Goal: Use online tool/utility

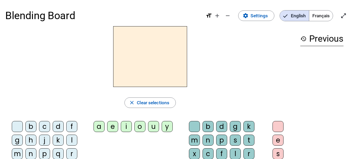
scroll to position [20, 0]
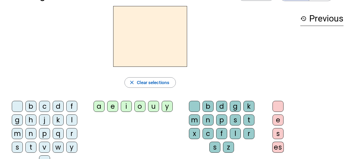
click at [28, 137] on div "n" at bounding box center [30, 133] width 11 height 11
click at [138, 107] on div "o" at bounding box center [140, 106] width 11 height 11
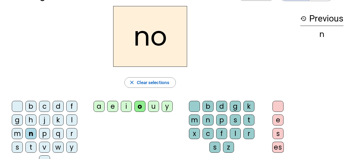
click at [251, 120] on div "t" at bounding box center [249, 120] width 11 height 11
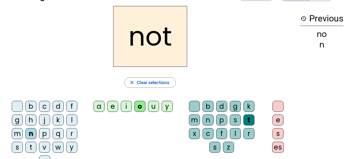
click at [276, 120] on div "e" at bounding box center [278, 120] width 11 height 11
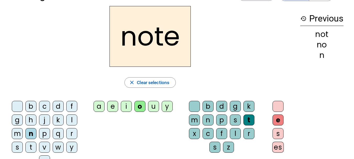
click at [45, 147] on div "v" at bounding box center [44, 147] width 11 height 11
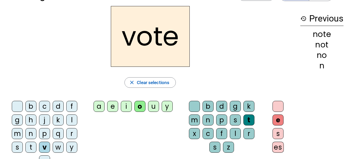
click at [128, 106] on div "i" at bounding box center [126, 106] width 11 height 11
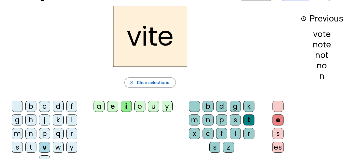
click at [222, 107] on div "d" at bounding box center [221, 106] width 11 height 11
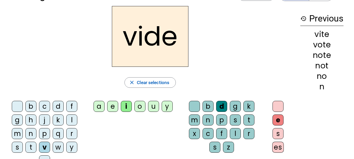
click at [75, 132] on div "r" at bounding box center [71, 133] width 11 height 11
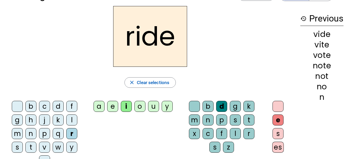
click at [152, 106] on div "u" at bounding box center [153, 106] width 11 height 11
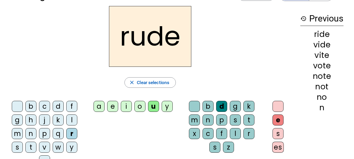
click at [236, 117] on div "s" at bounding box center [235, 120] width 11 height 11
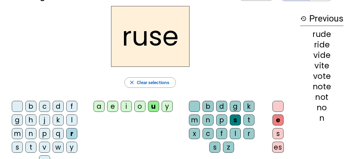
click at [19, 134] on div "m" at bounding box center [17, 133] width 11 height 11
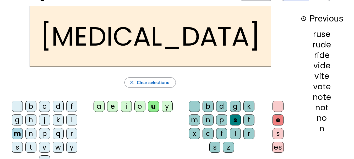
click at [34, 107] on div "b" at bounding box center [30, 106] width 11 height 11
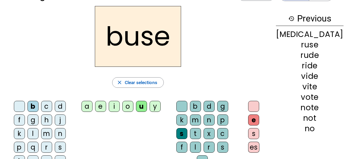
click at [120, 105] on div "i" at bounding box center [114, 106] width 11 height 11
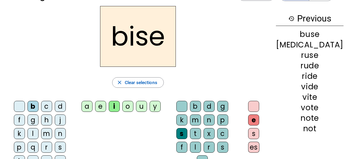
click at [93, 106] on div "a" at bounding box center [87, 106] width 11 height 11
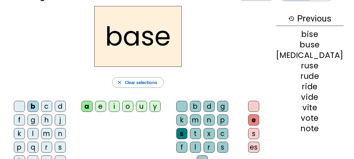
click at [259, 105] on div at bounding box center [253, 106] width 11 height 11
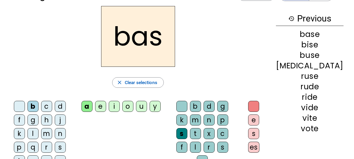
click at [25, 142] on div "p" at bounding box center [19, 147] width 11 height 11
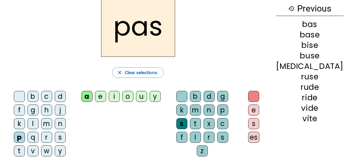
scroll to position [31, 0]
